Goal: Transaction & Acquisition: Purchase product/service

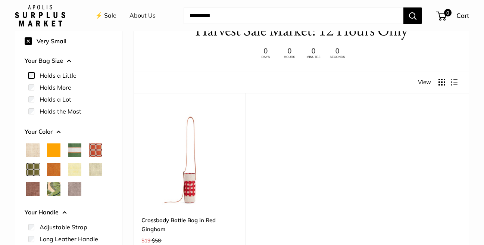
scroll to position [59, 0]
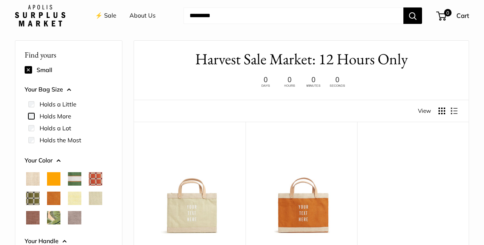
scroll to position [20, 0]
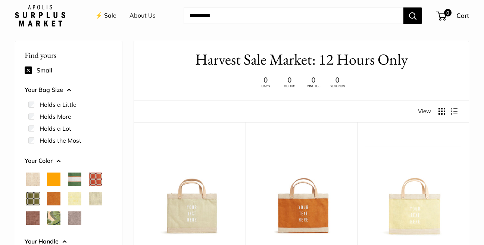
click at [28, 71] on button at bounding box center [28, 69] width 7 height 7
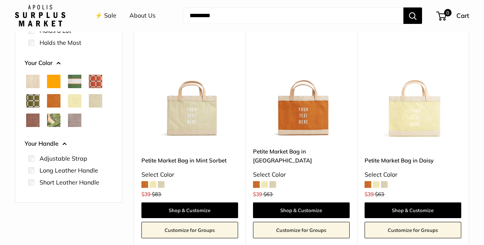
scroll to position [137, 0]
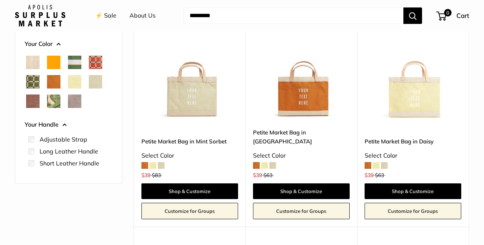
click at [0, 0] on img at bounding box center [0, 0] width 0 height 0
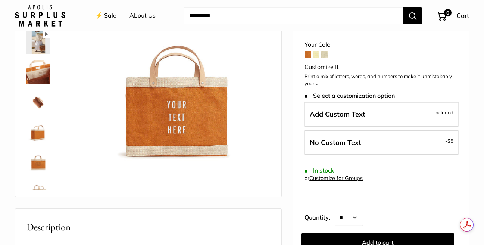
scroll to position [156, 0]
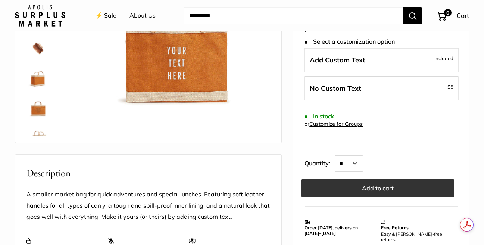
click at [392, 179] on button "Add to cart" at bounding box center [377, 188] width 153 height 18
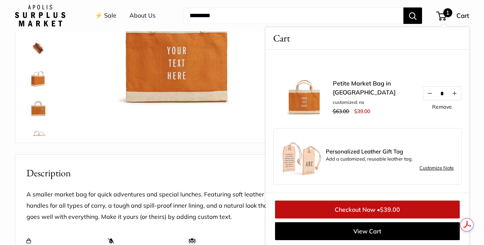
click at [365, 210] on link "Checkout Now • $39.00" at bounding box center [367, 209] width 185 height 18
